Goal: Navigation & Orientation: Find specific page/section

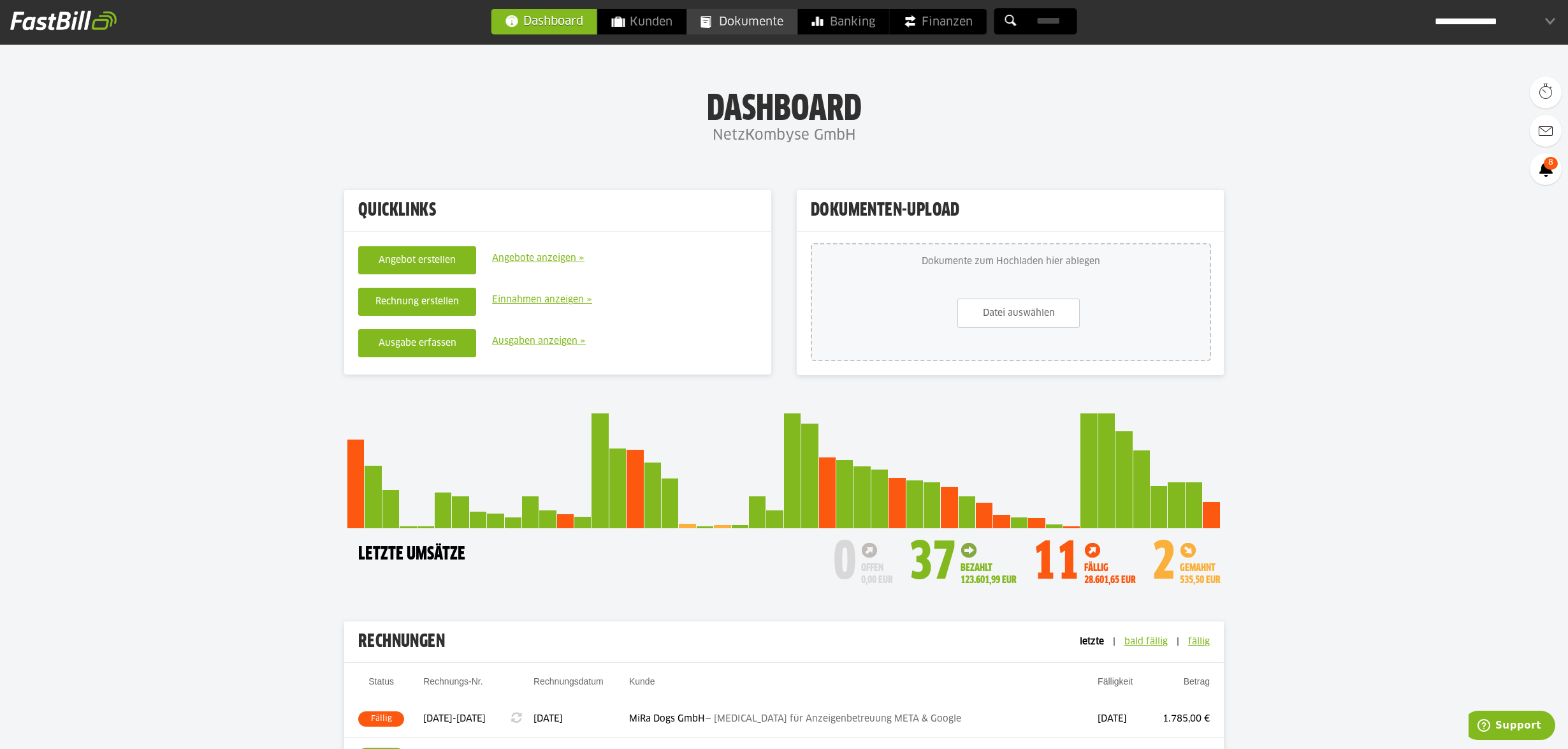
click at [712, 28] on link "Dokumente" at bounding box center [742, 21] width 110 height 25
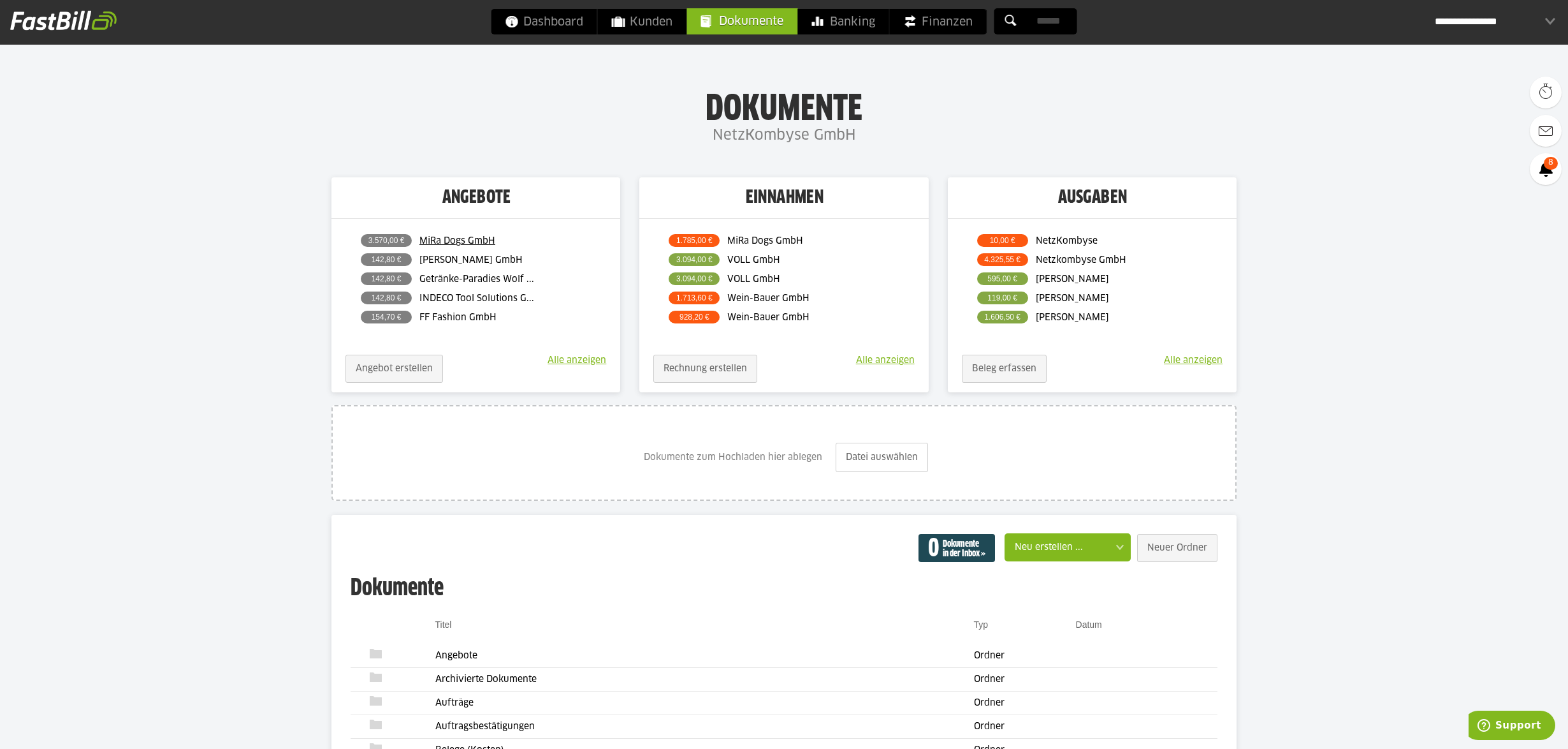
click at [434, 237] on link "MiRa Dogs GmbH" at bounding box center [505, 241] width 173 height 15
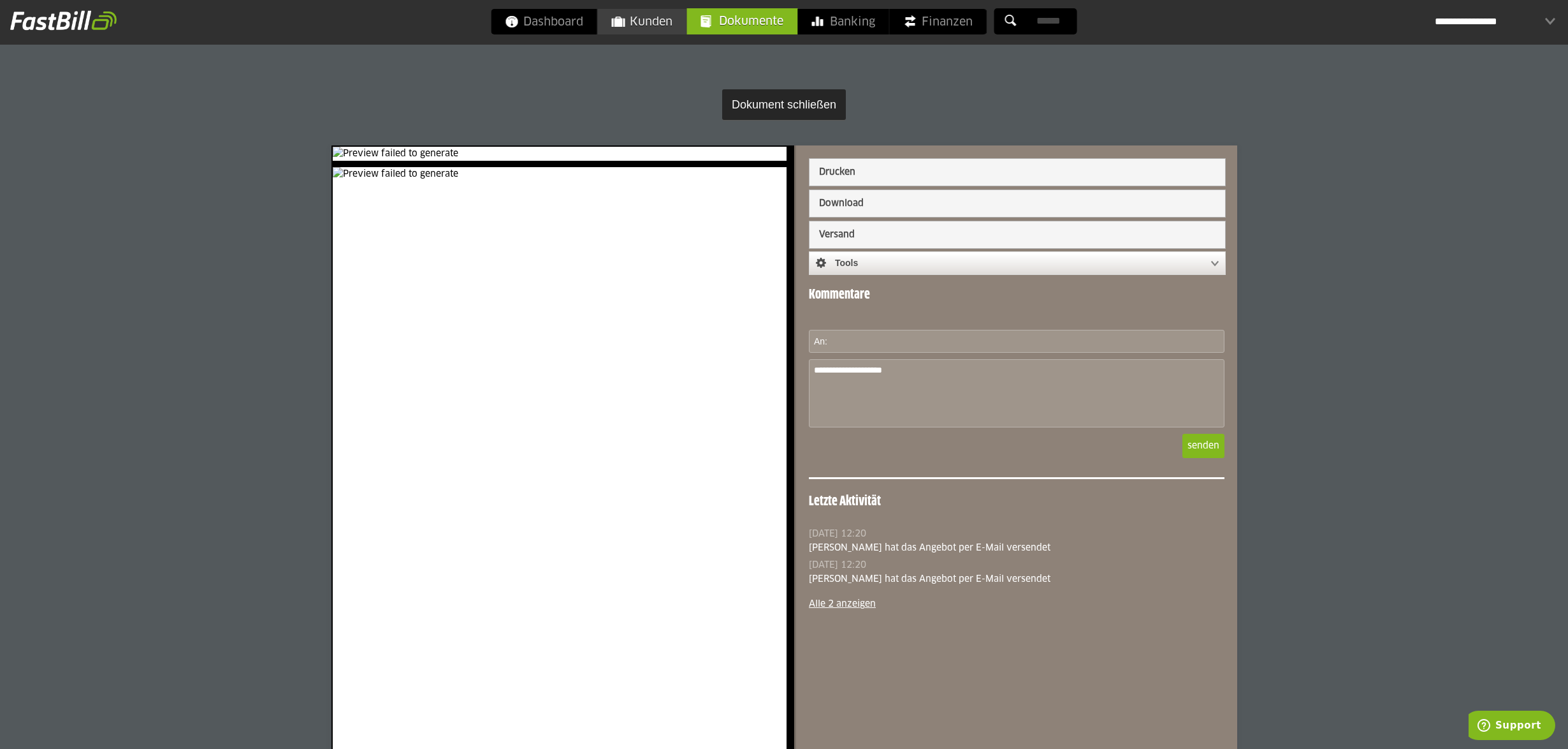
click at [651, 18] on span "Kunden" at bounding box center [642, 21] width 60 height 25
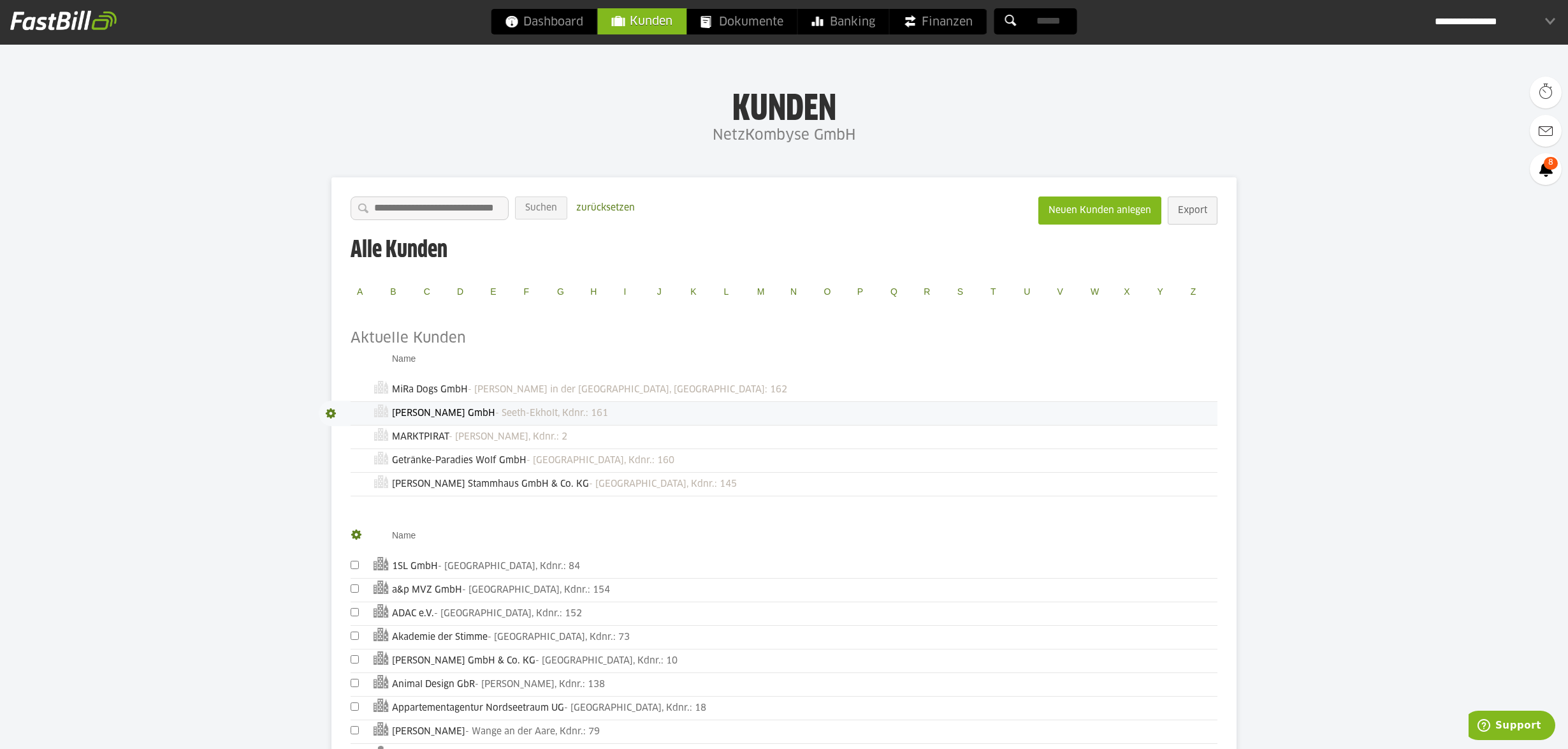
click at [421, 409] on link "[PERSON_NAME] GmbH" at bounding box center [444, 412] width 104 height 8
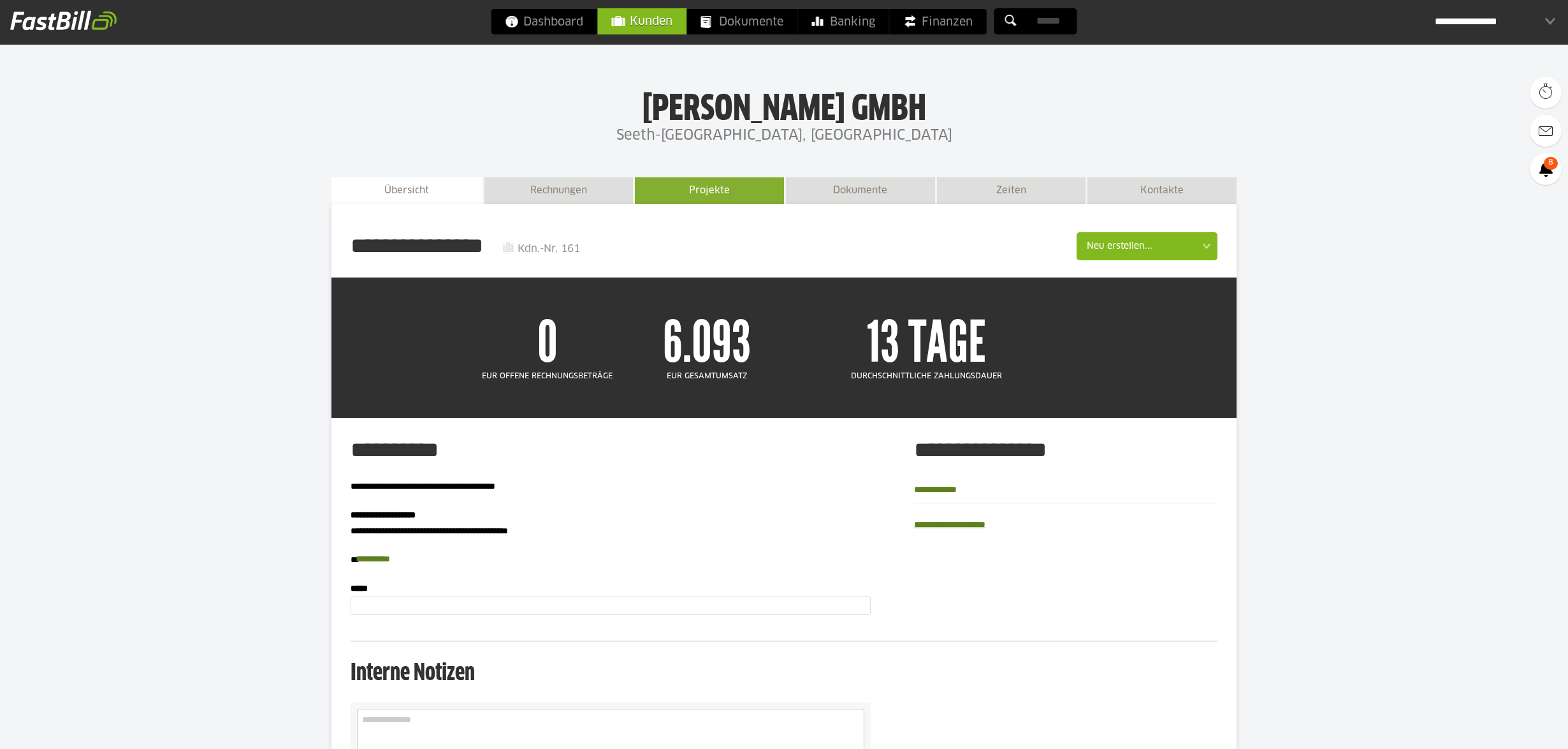
scroll to position [11, 0]
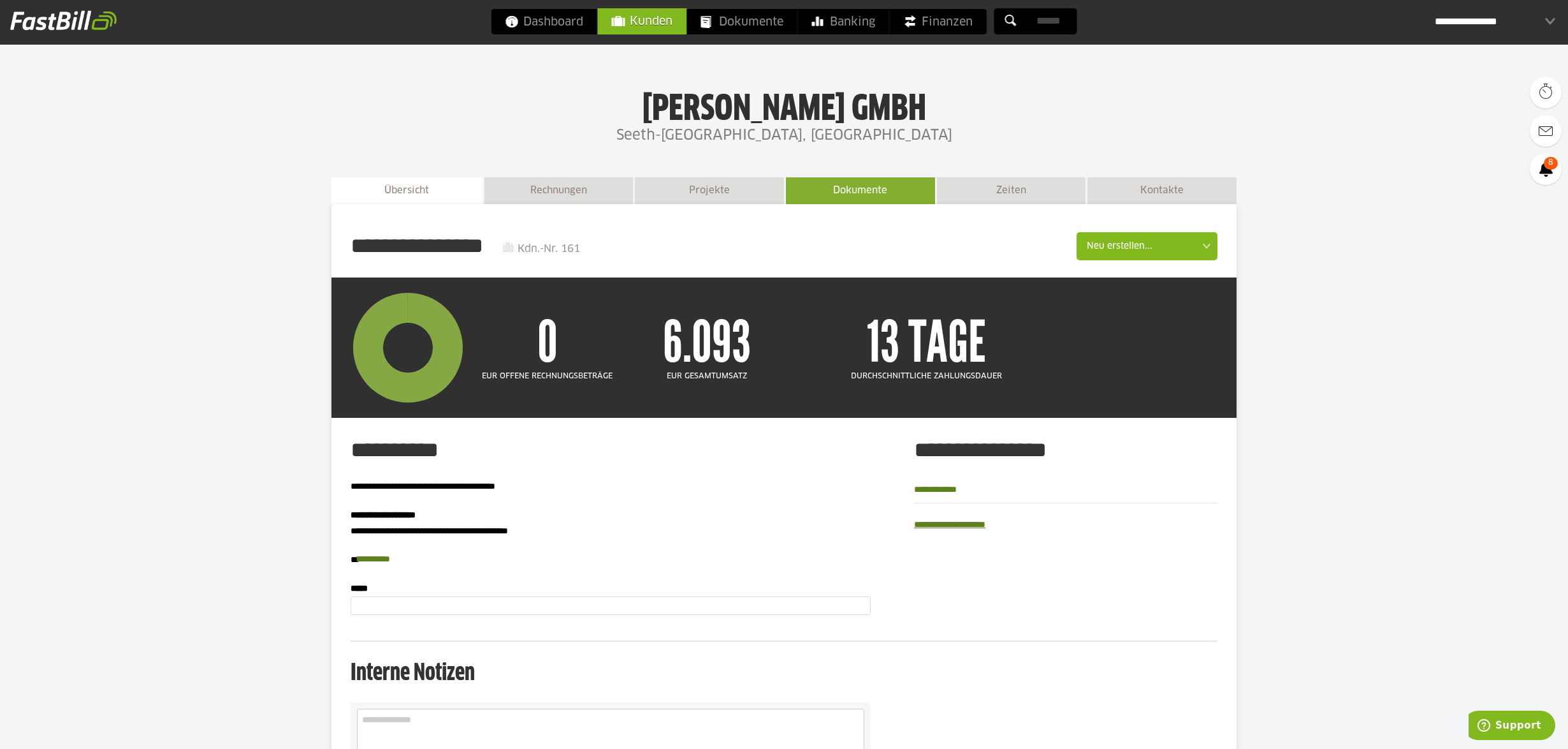
click at [839, 192] on link "Dokumente" at bounding box center [861, 191] width 149 height 26
